Goal: Task Accomplishment & Management: Use online tool/utility

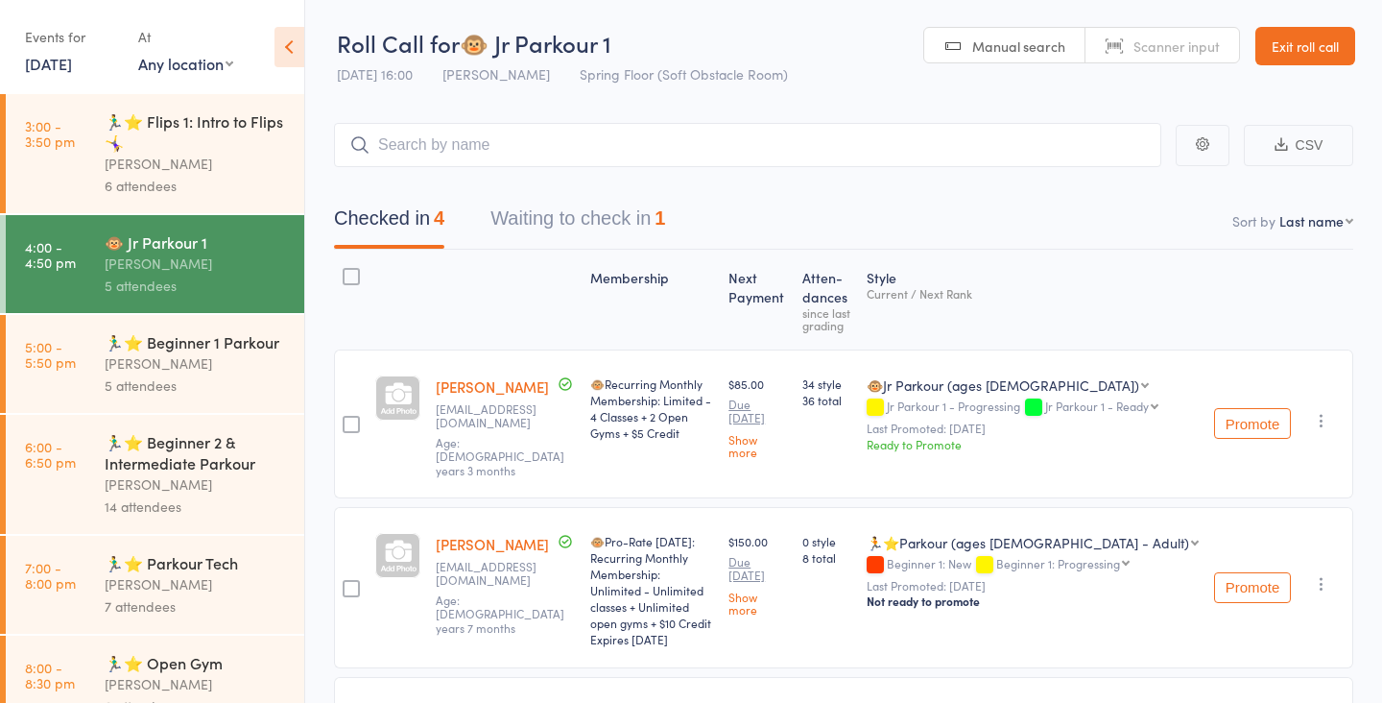
click at [590, 215] on button "Waiting to check in 1" at bounding box center [577, 223] width 175 height 51
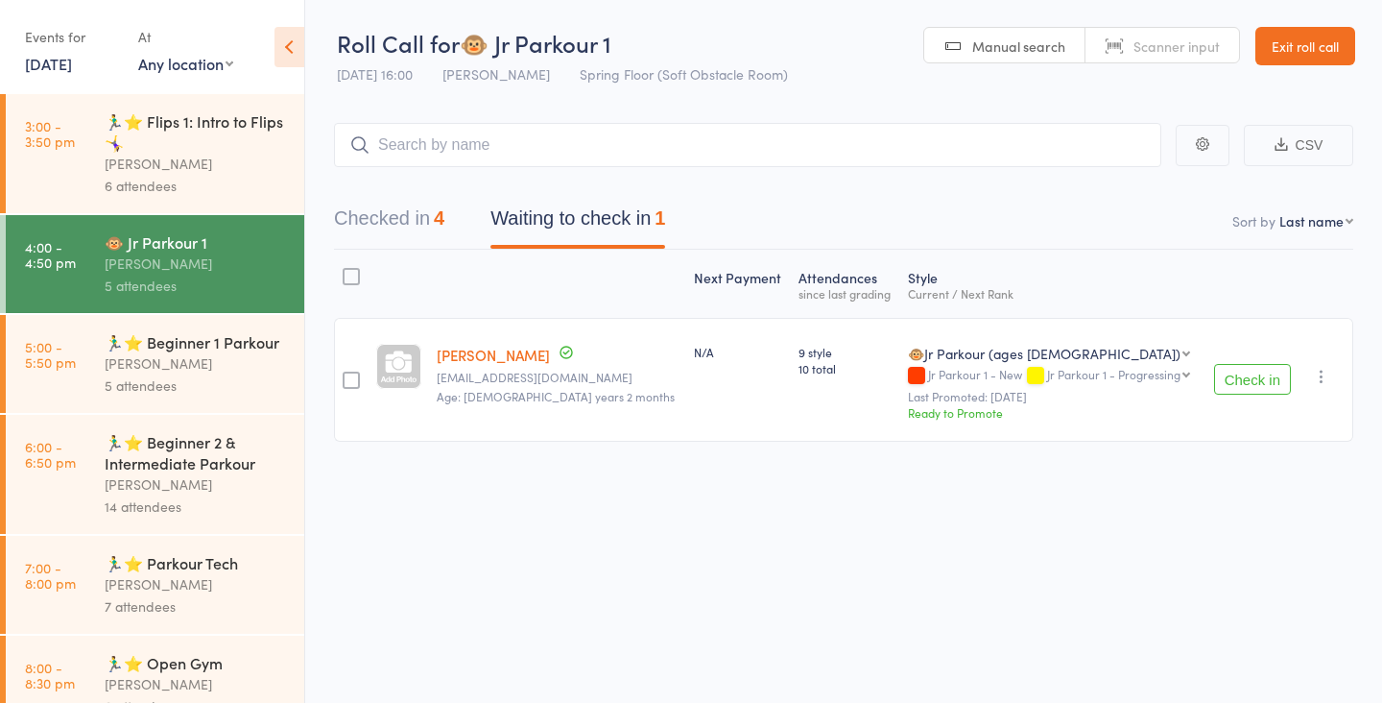
click at [1255, 366] on button "Check in" at bounding box center [1252, 379] width 77 height 31
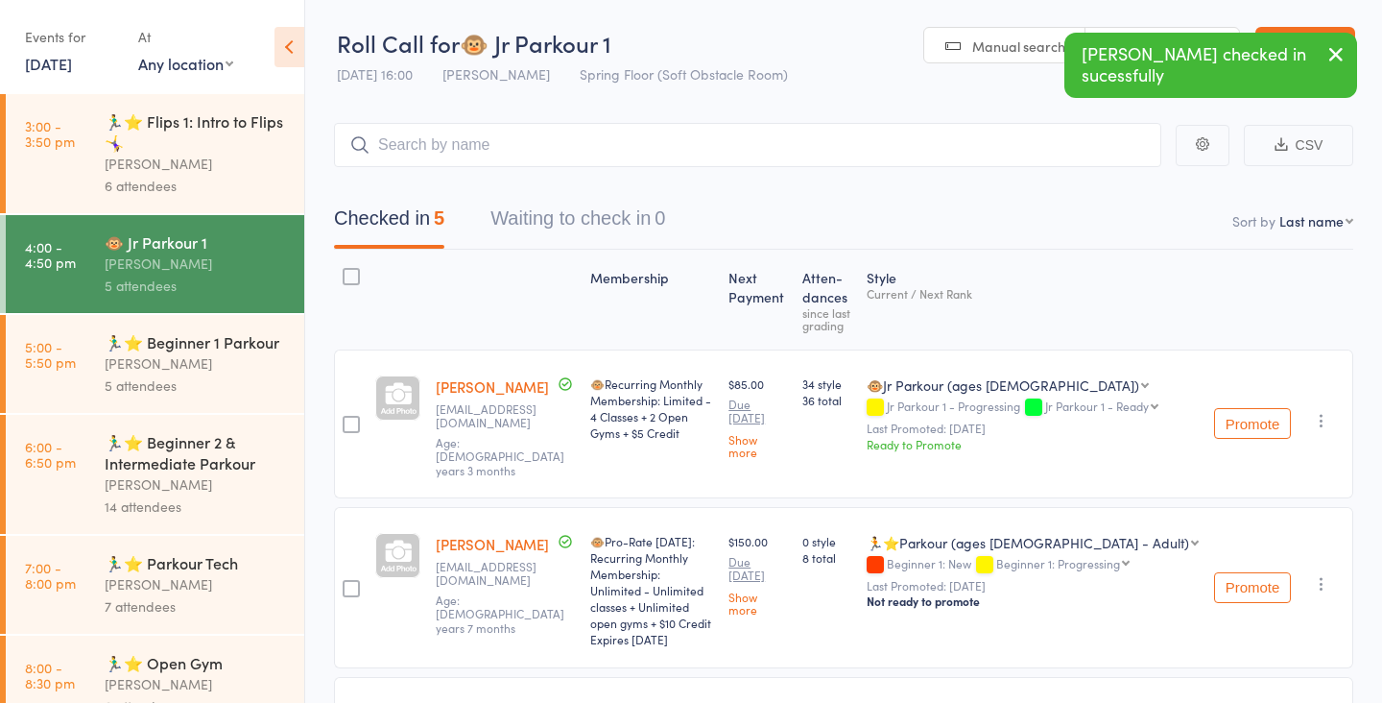
click at [171, 336] on div "🏃‍♂️⭐ Beginner 1 Parkour" at bounding box center [196, 341] width 183 height 21
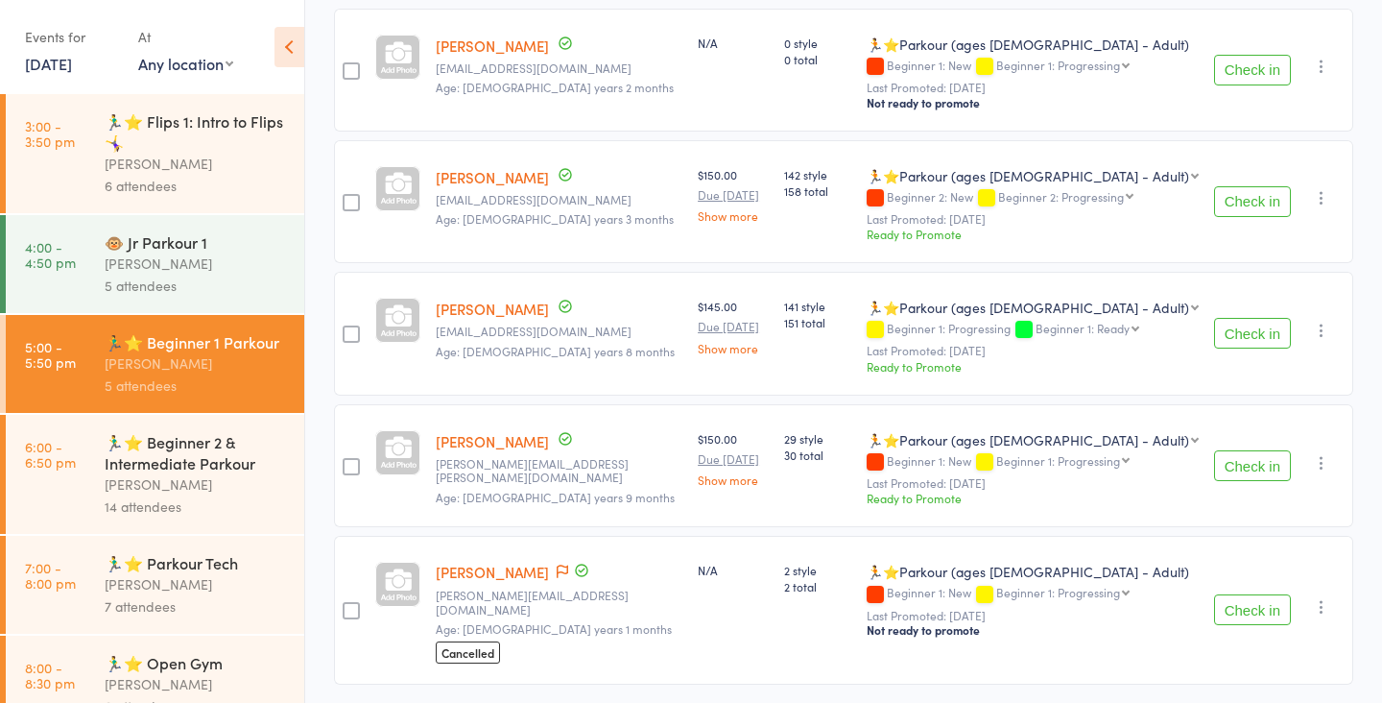
scroll to position [352, 0]
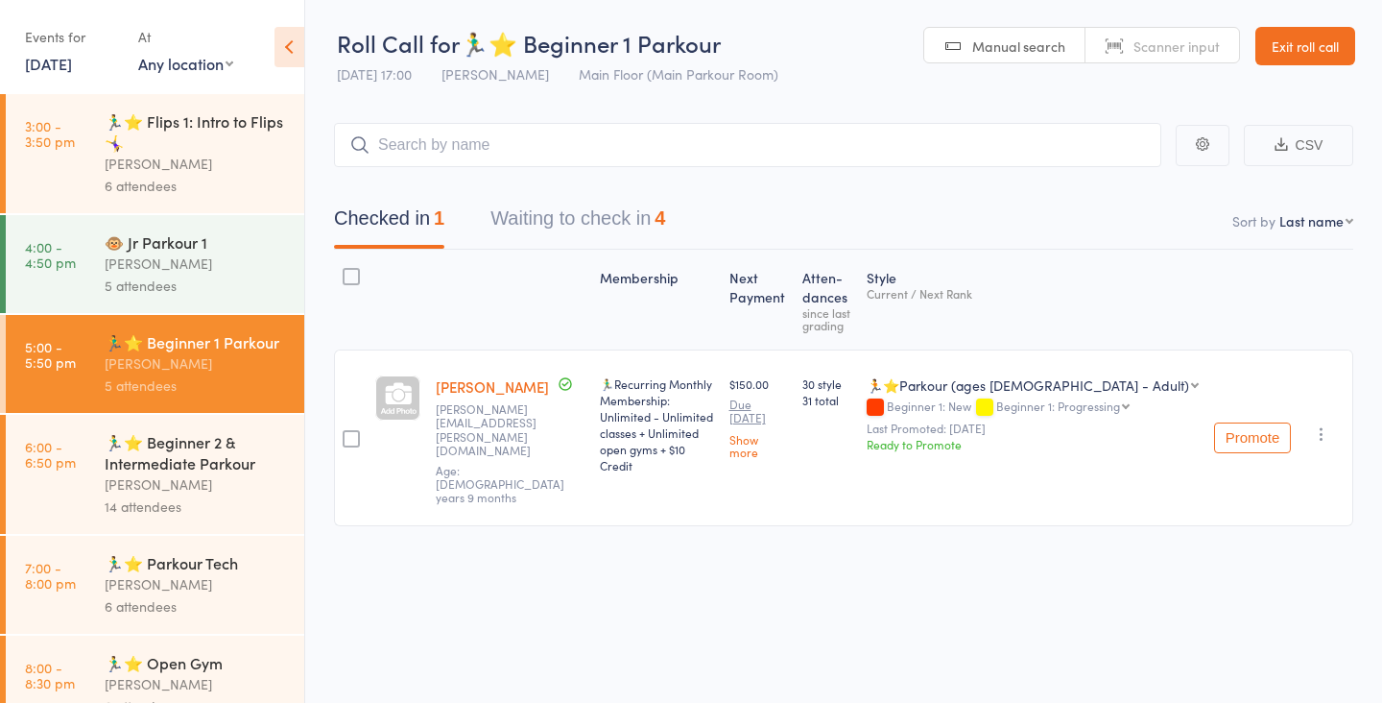
click at [571, 212] on button "Waiting to check in 4" at bounding box center [577, 223] width 175 height 51
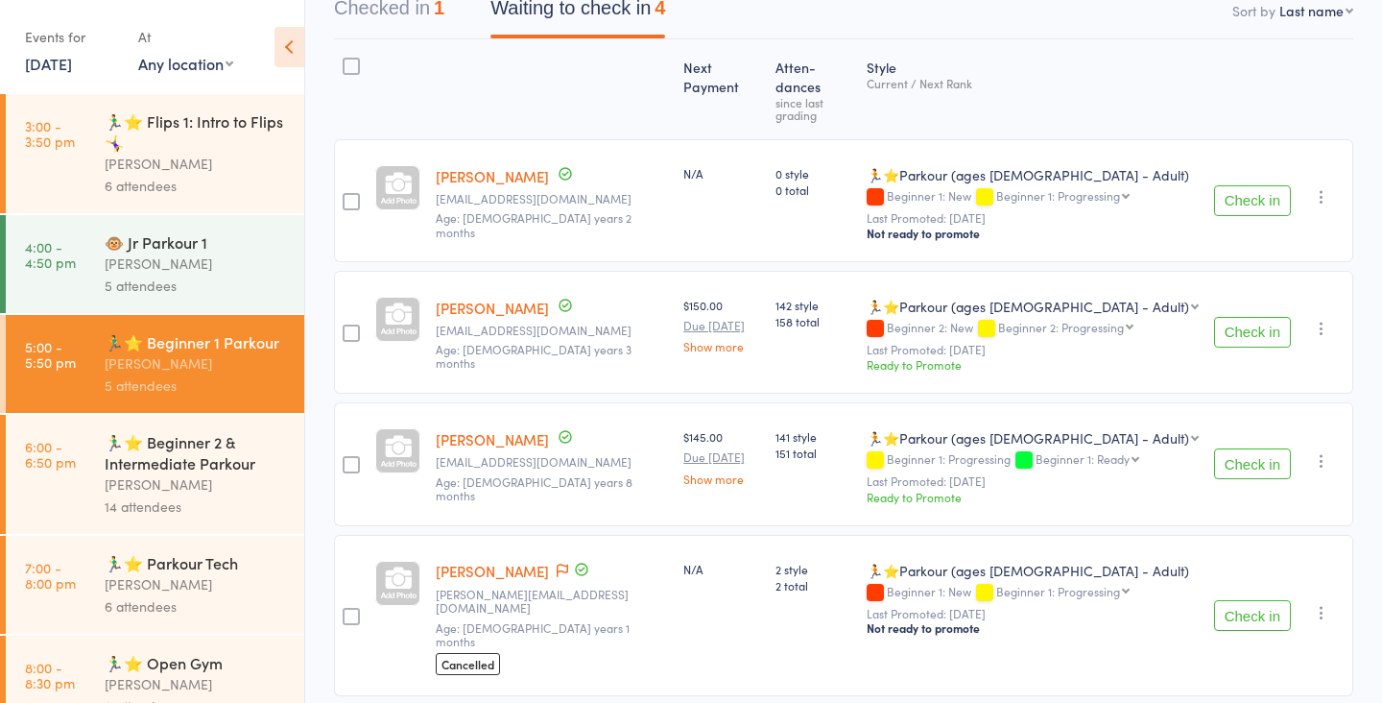
scroll to position [223, 0]
